Goal: Task Accomplishment & Management: Manage account settings

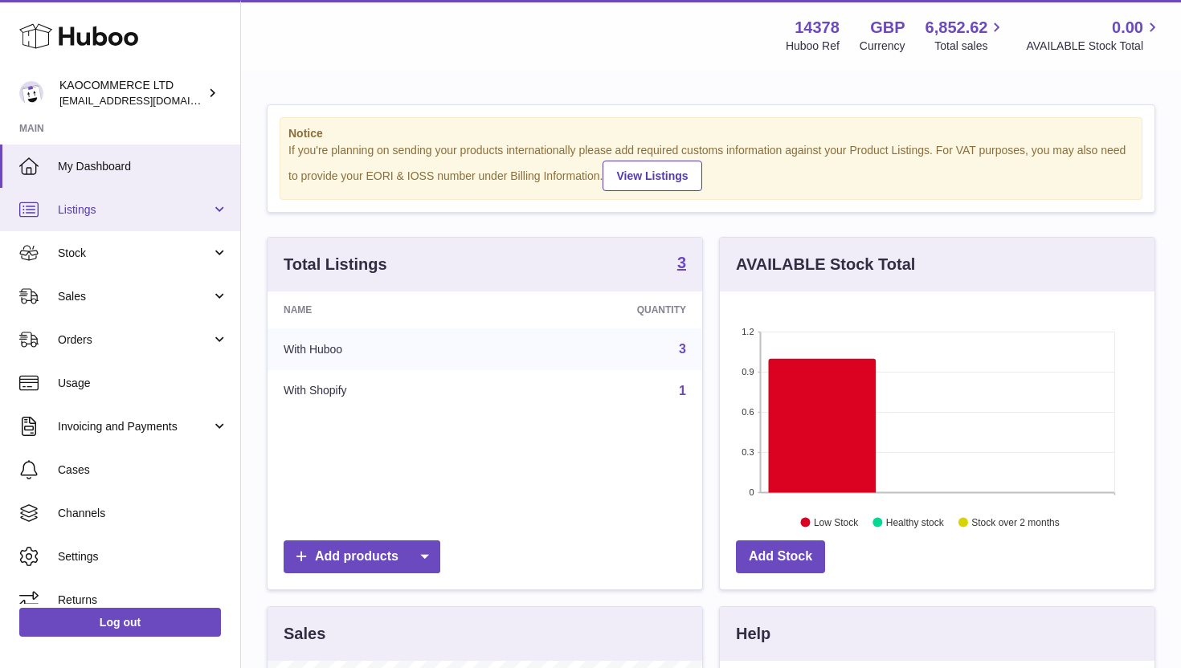
scroll to position [251, 435]
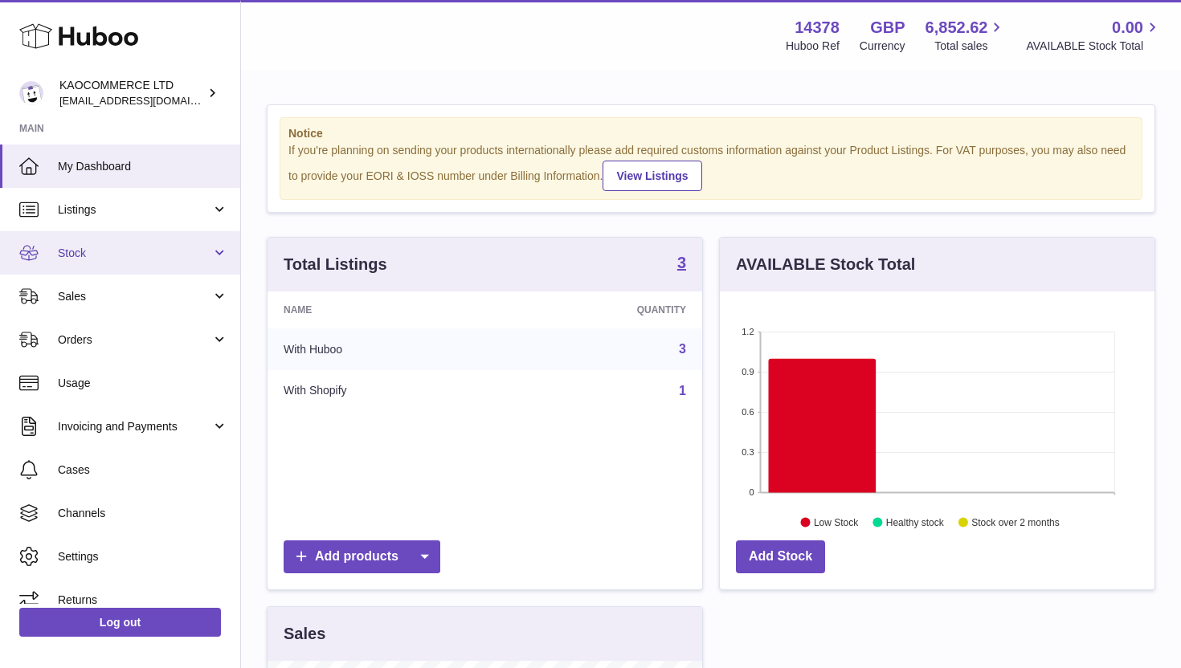
click at [104, 246] on span "Stock" at bounding box center [134, 253] width 153 height 15
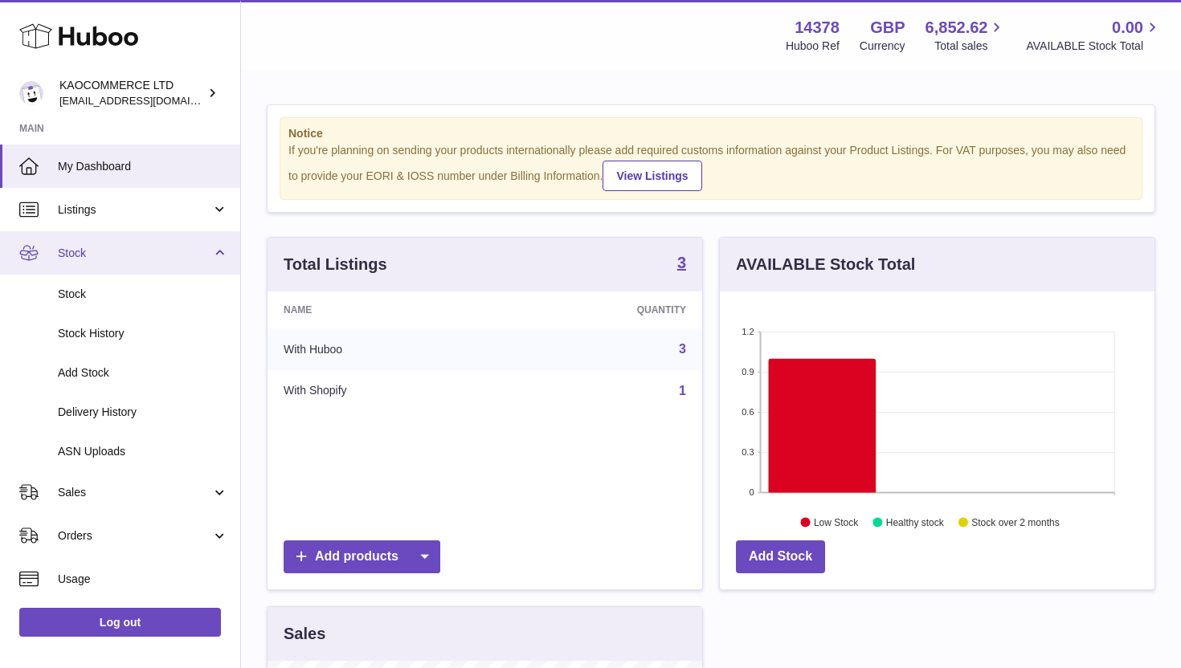
click at [104, 246] on span "Stock" at bounding box center [134, 253] width 153 height 15
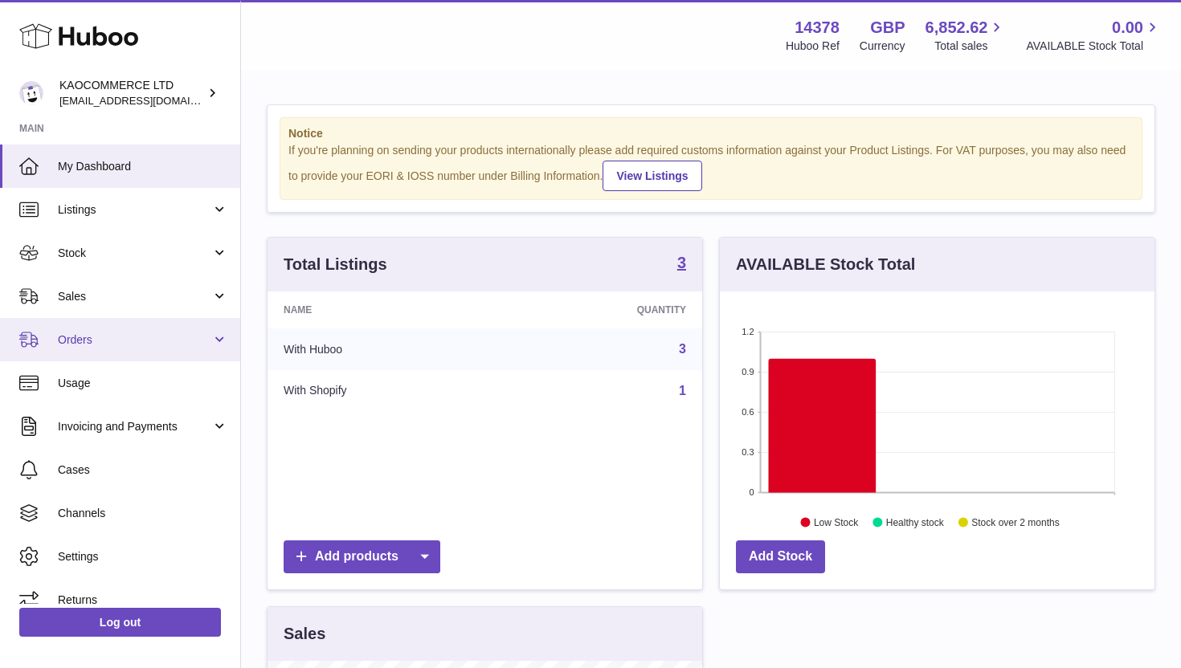
click at [108, 345] on span "Orders" at bounding box center [134, 340] width 153 height 15
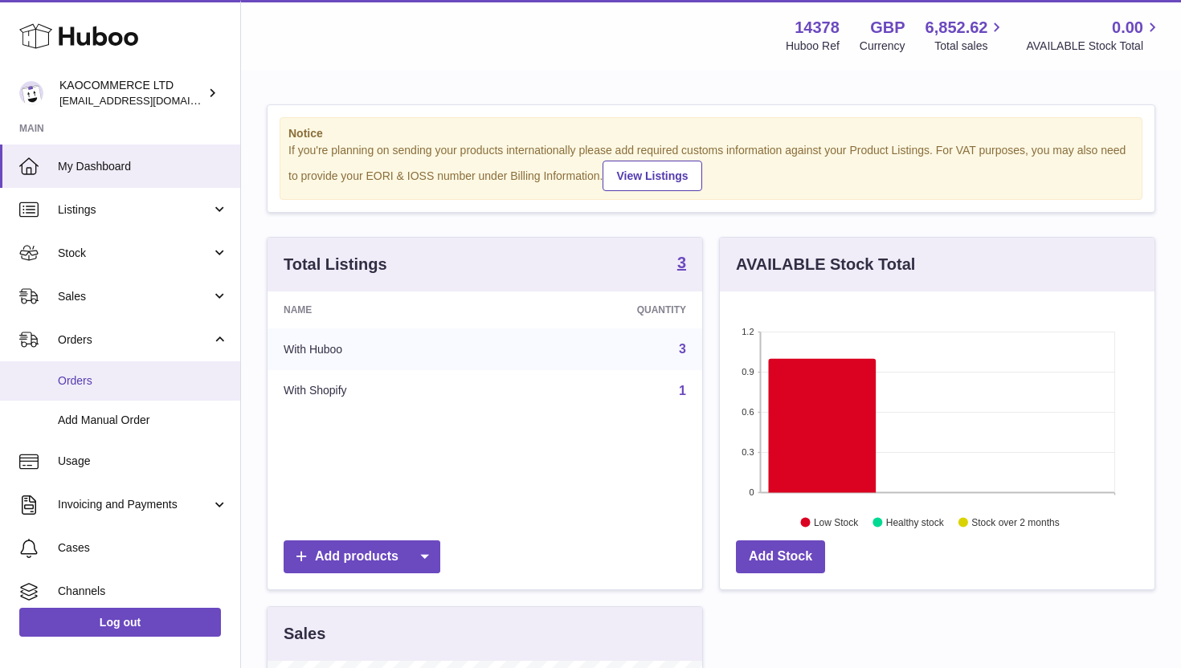
click at [107, 389] on link "Orders" at bounding box center [120, 381] width 240 height 39
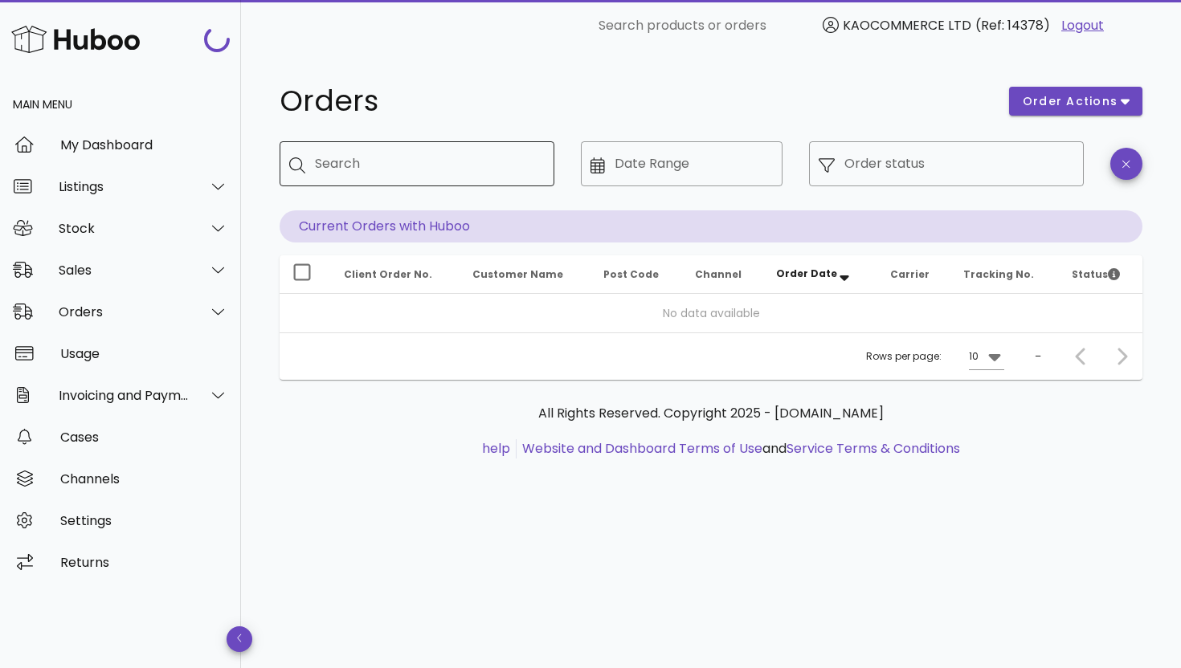
click at [407, 177] on div "Search" at bounding box center [428, 163] width 227 height 45
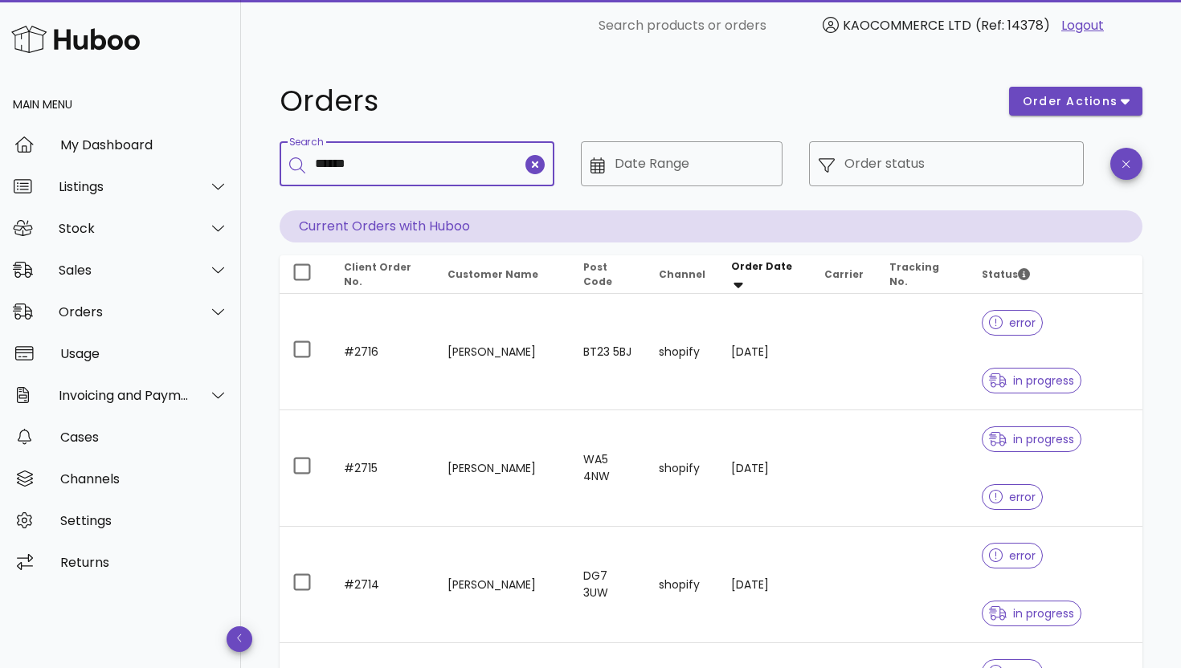
type input "******"
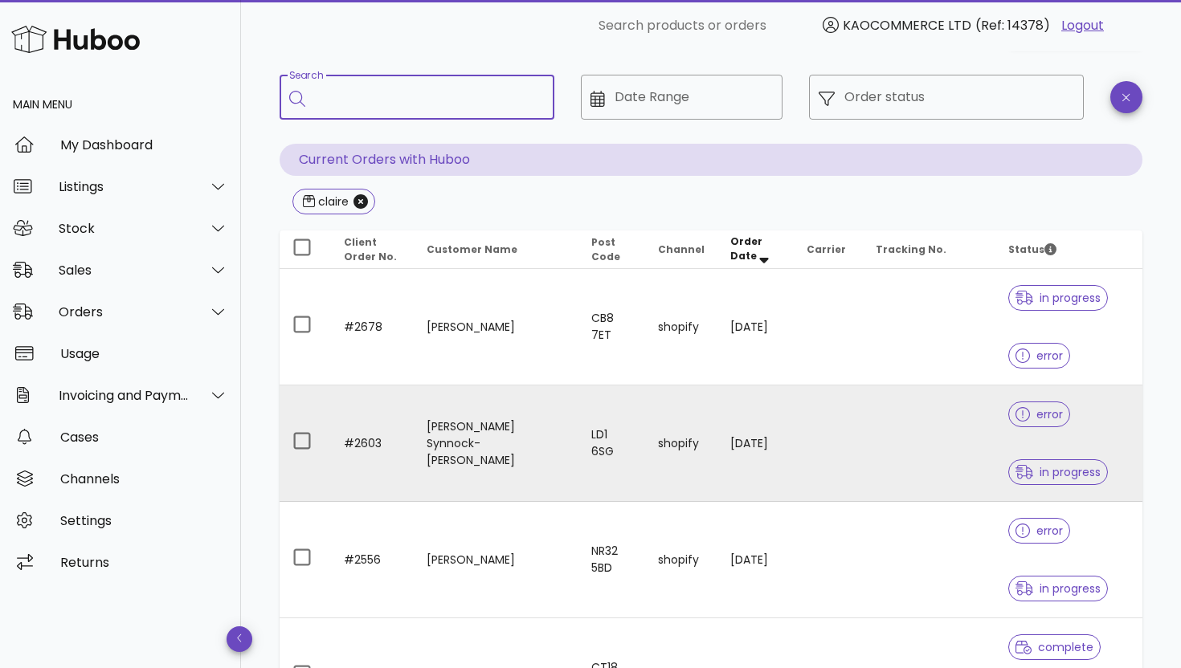
scroll to position [99, 0]
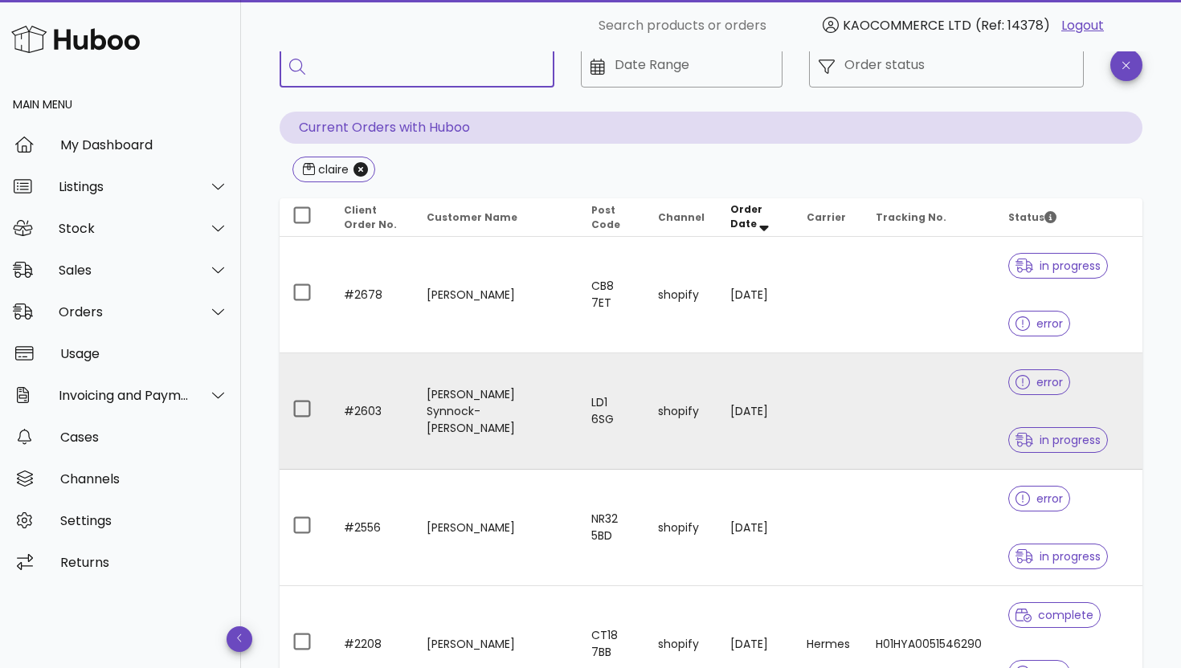
click at [464, 408] on td "[PERSON_NAME] Synnock-[PERSON_NAME]" at bounding box center [497, 412] width 166 height 117
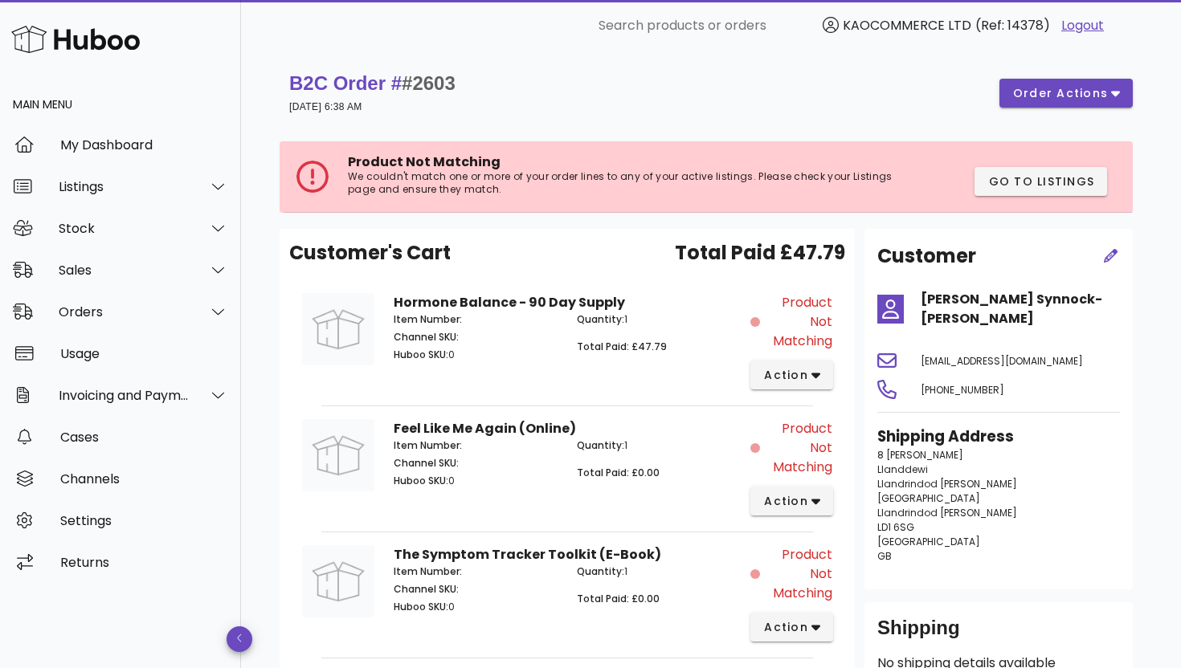
click at [1060, 112] on div "B2C Order # #2603 [DATE] 6:38 AM order actions" at bounding box center [711, 93] width 844 height 45
click at [1060, 100] on span "order actions" at bounding box center [1060, 93] width 96 height 17
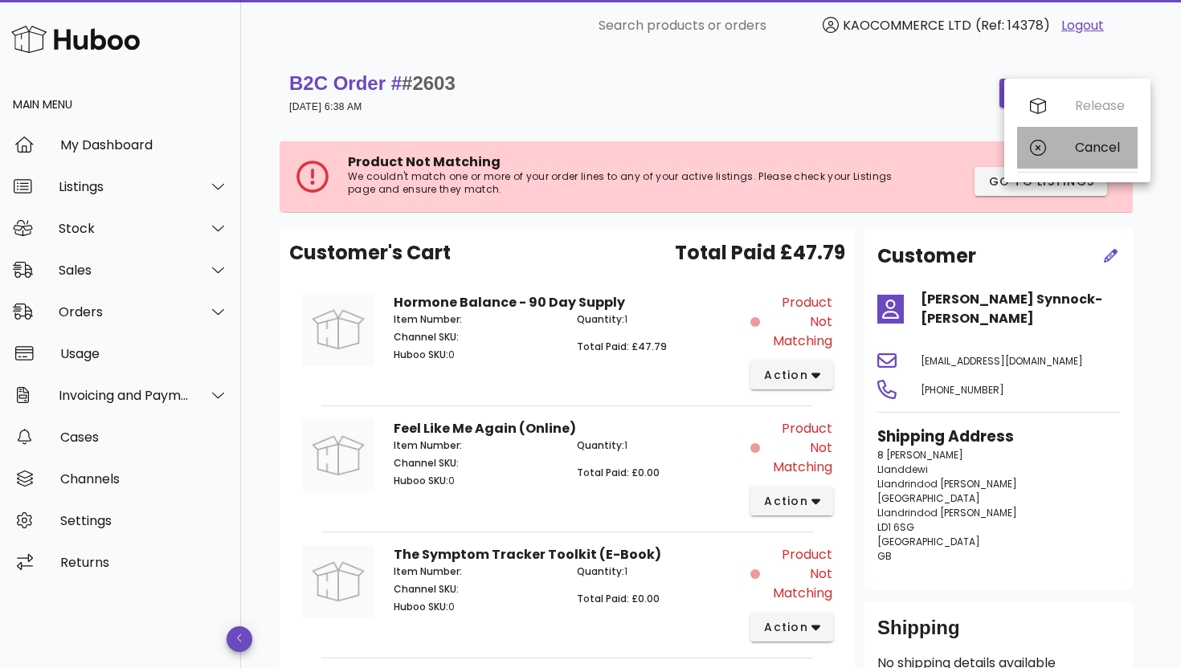
click at [1055, 150] on div "Cancel" at bounding box center [1077, 148] width 121 height 42
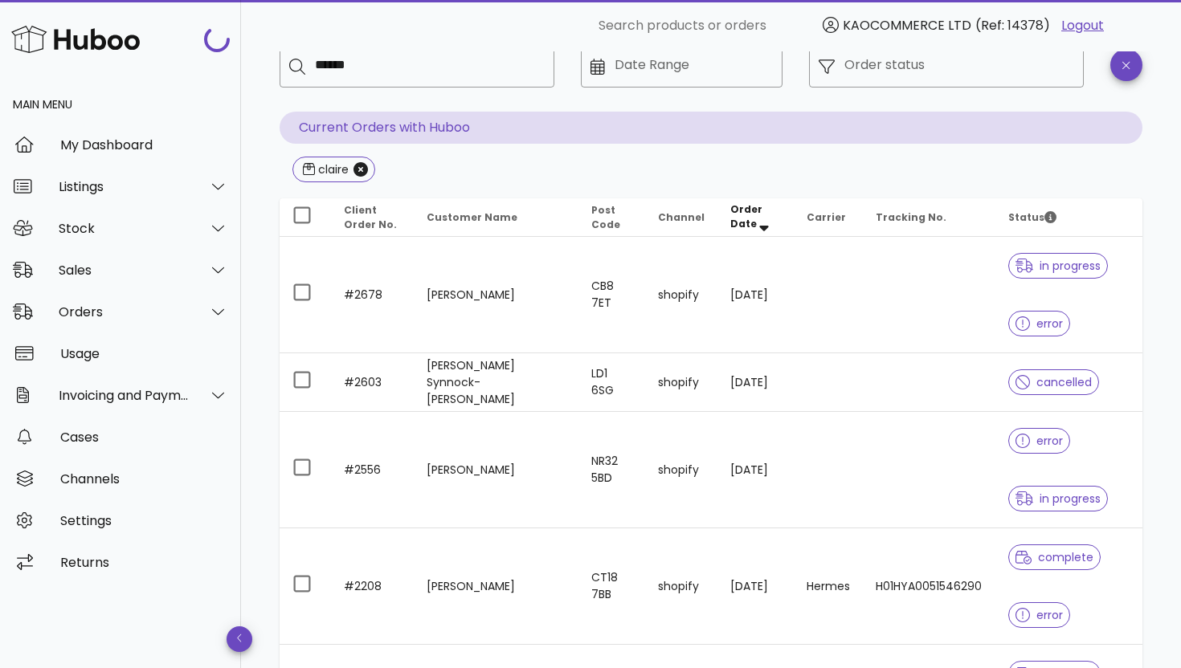
scroll to position [64, 0]
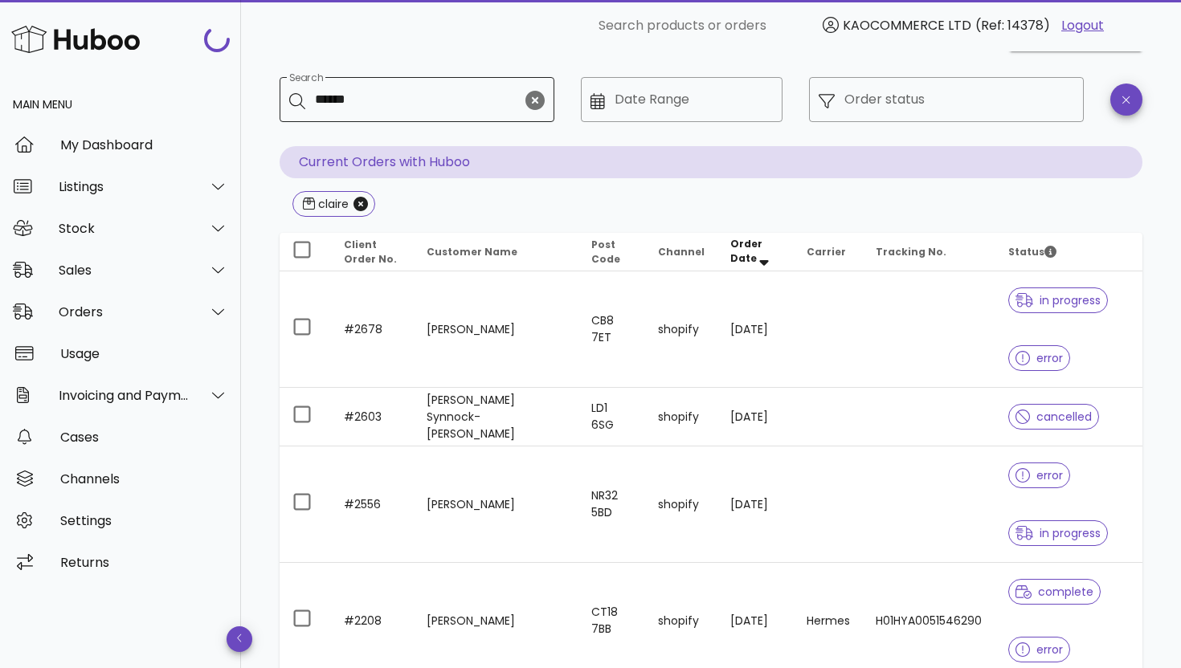
click at [374, 98] on input "******" at bounding box center [418, 100] width 207 height 26
type input "****"
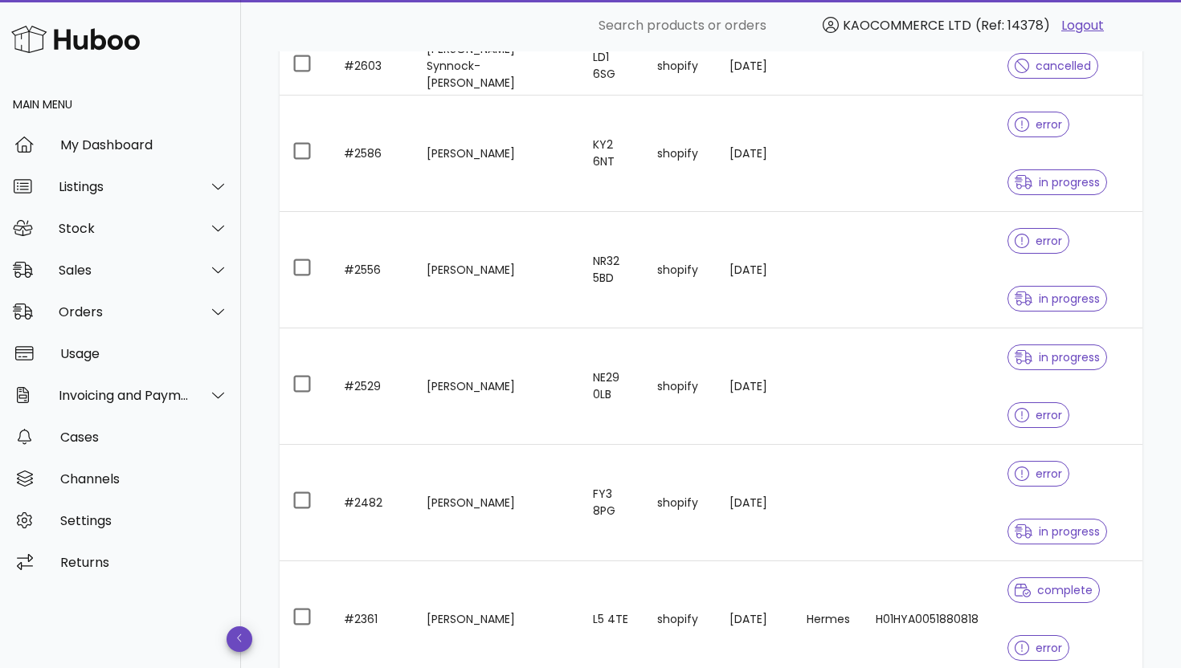
scroll to position [536, 0]
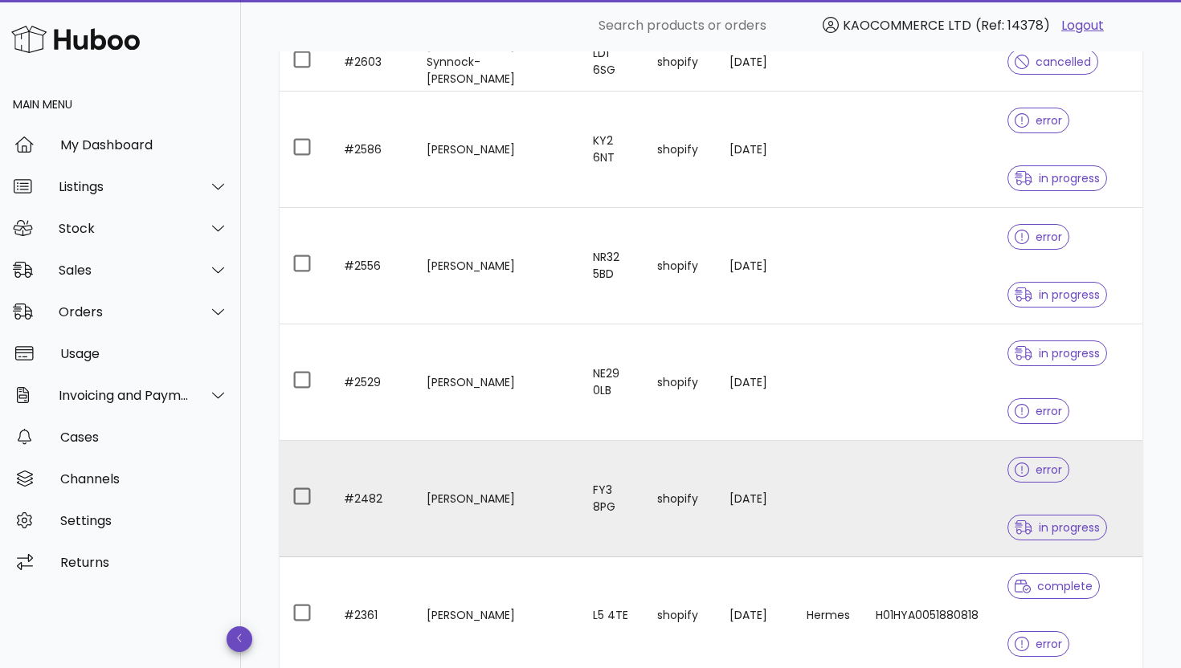
click at [580, 468] on td "FY3 8PG" at bounding box center [612, 499] width 64 height 117
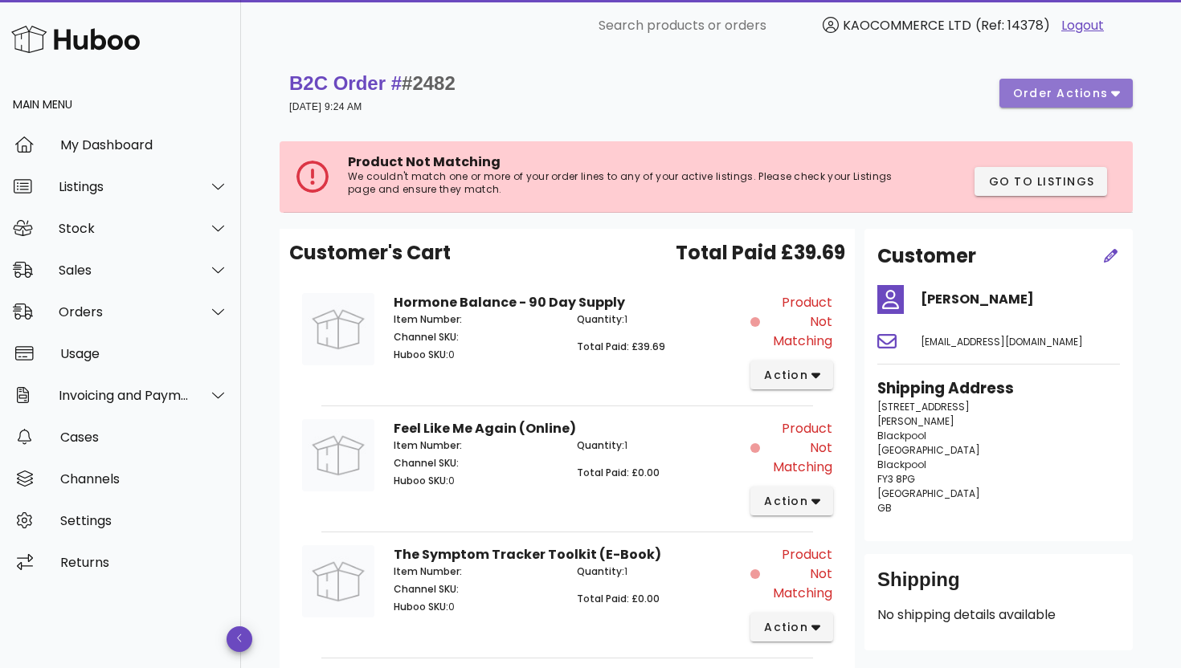
click at [1085, 96] on span "order actions" at bounding box center [1060, 93] width 96 height 17
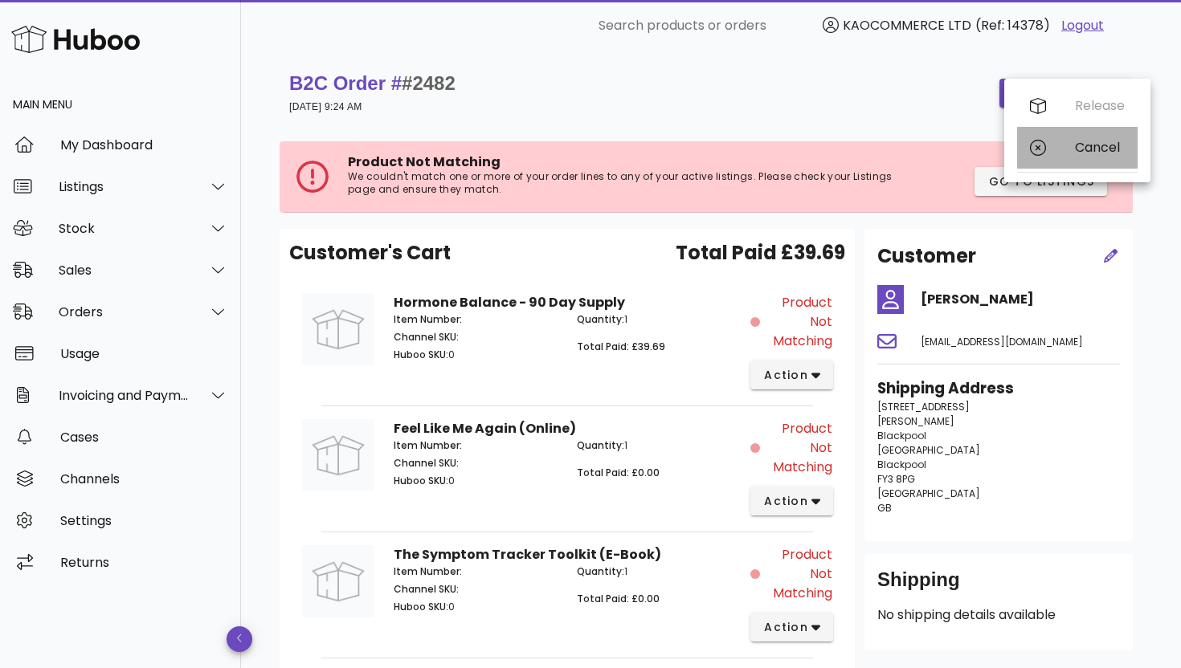
click at [1062, 140] on div "Cancel" at bounding box center [1077, 148] width 121 height 42
